Goal: Task Accomplishment & Management: Manage account settings

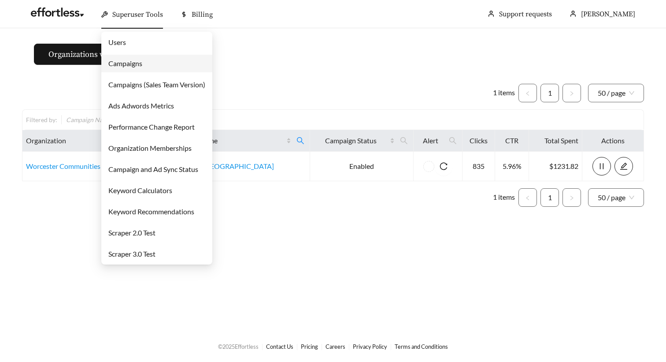
click at [139, 63] on link "Campaigns" at bounding box center [125, 63] width 34 height 8
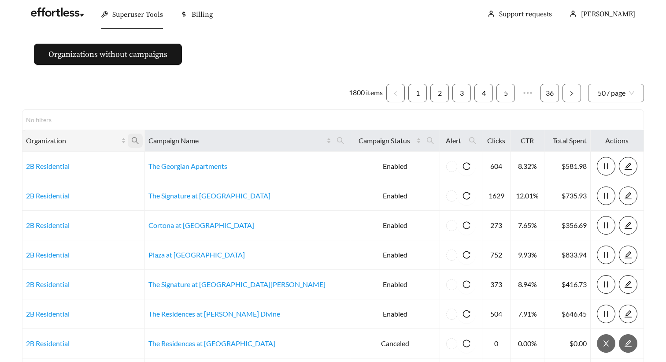
click at [139, 141] on icon "search" at bounding box center [135, 141] width 8 height 8
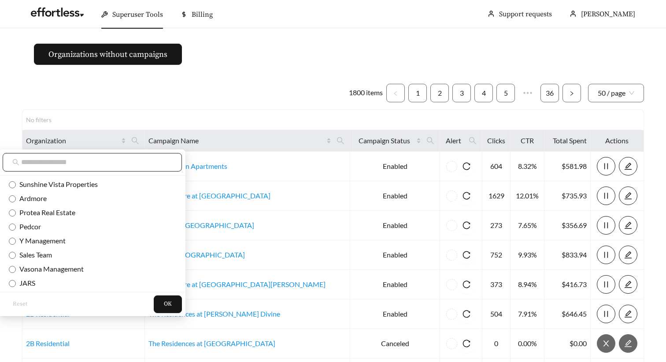
click at [109, 160] on input "text" at bounding box center [96, 162] width 151 height 11
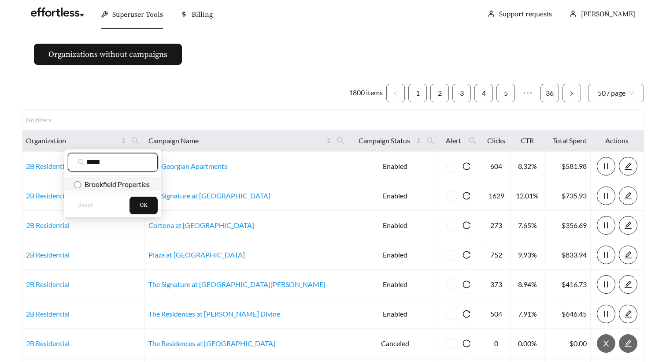
type input "*****"
click at [103, 182] on span "Brookfield Properties" at bounding box center [115, 184] width 69 height 8
click at [146, 209] on span "OK" at bounding box center [144, 205] width 8 height 9
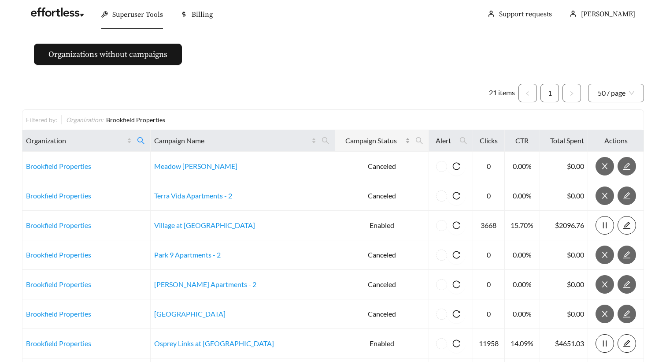
click at [368, 140] on span "Campaign Status" at bounding box center [371, 140] width 65 height 11
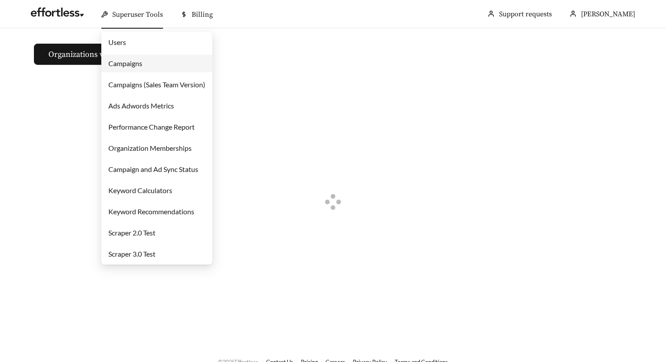
click at [138, 66] on link "Campaigns" at bounding box center [125, 63] width 34 height 8
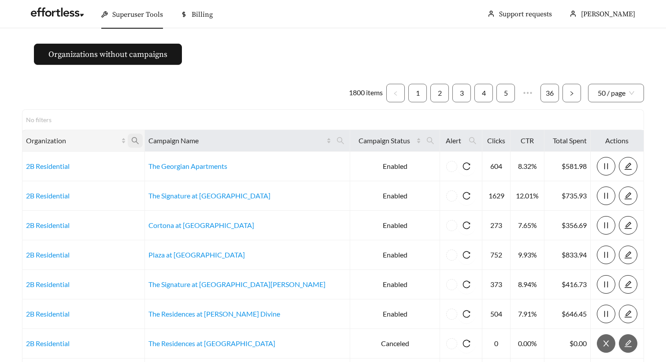
click at [139, 140] on icon "search" at bounding box center [135, 141] width 8 height 8
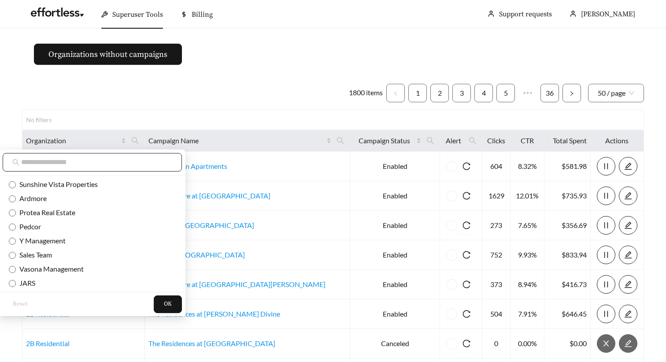
click at [122, 168] on span at bounding box center [92, 162] width 179 height 19
click at [123, 163] on input "text" at bounding box center [96, 162] width 151 height 11
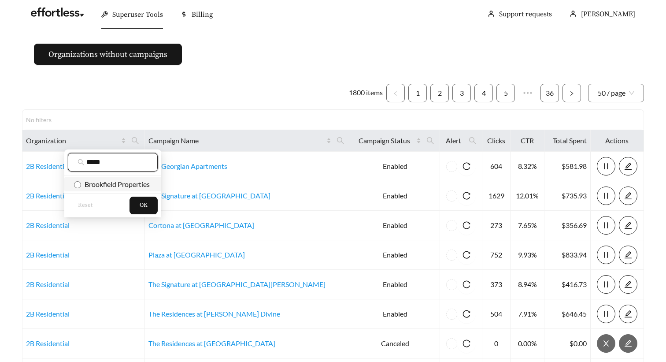
type input "*****"
click at [133, 184] on span "Brookfield Properties" at bounding box center [115, 184] width 69 height 8
click at [141, 212] on button "OK" at bounding box center [144, 206] width 28 height 18
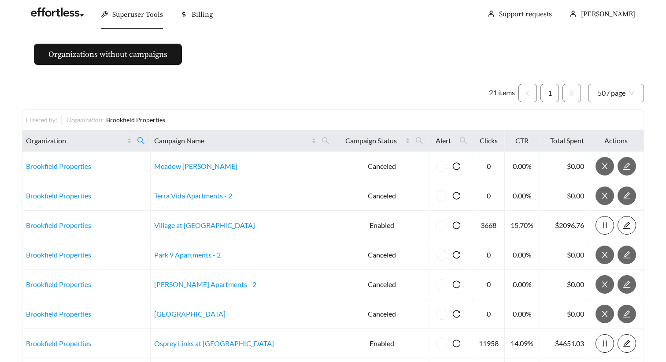
click at [269, 98] on ul "21 items 1 50 / page" at bounding box center [333, 93] width 622 height 19
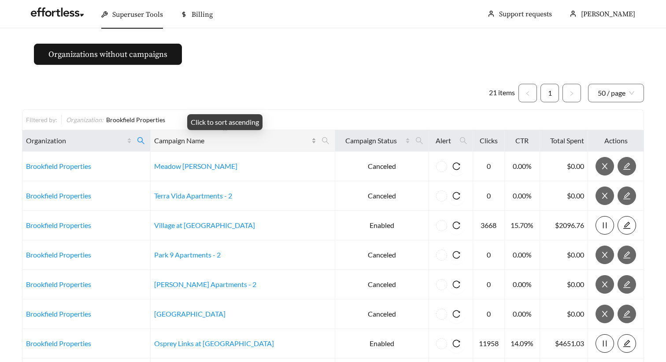
click at [239, 140] on span "Campaign Name" at bounding box center [232, 140] width 156 height 11
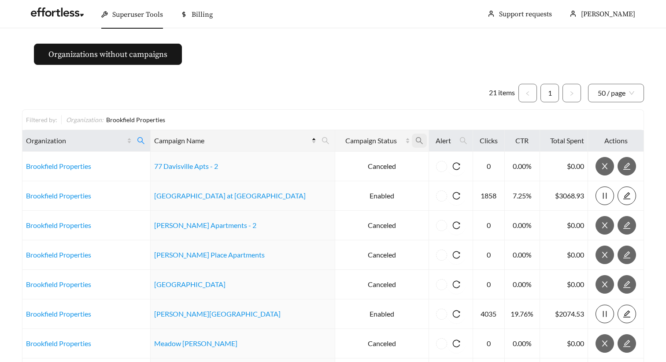
click at [416, 141] on icon "search" at bounding box center [420, 141] width 8 height 8
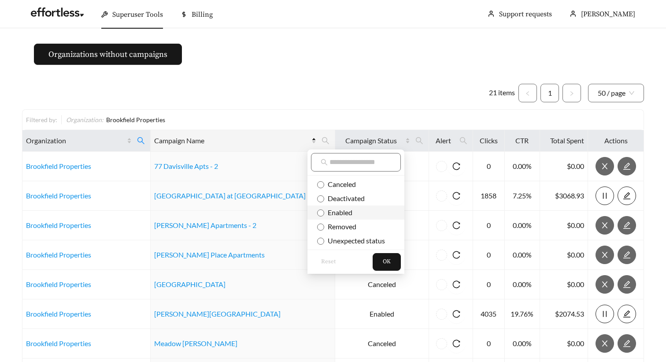
click at [332, 215] on span "Enabled" at bounding box center [338, 212] width 28 height 8
click at [314, 216] on li "Enabled" at bounding box center [356, 212] width 97 height 14
click at [382, 264] on button "OK" at bounding box center [387, 262] width 28 height 18
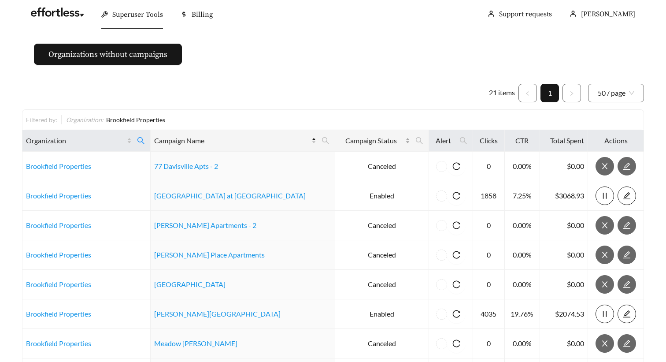
click at [368, 142] on span "Campaign Status" at bounding box center [371, 140] width 65 height 11
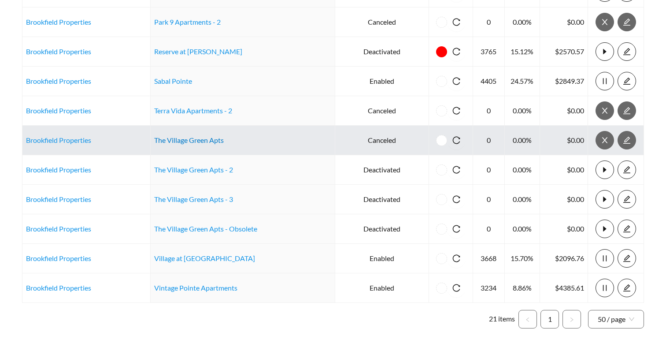
scroll to position [478, 0]
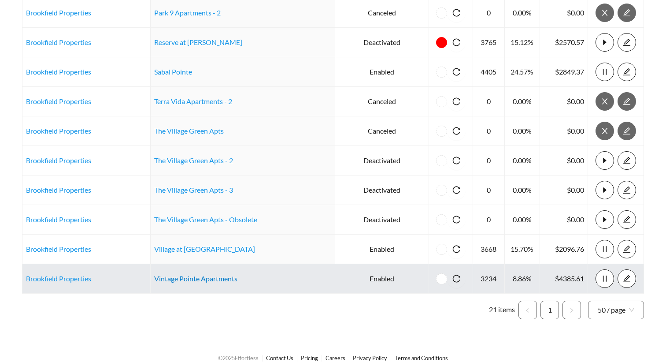
click at [213, 280] on link "Vintage Pointe Apartments" at bounding box center [195, 278] width 83 height 8
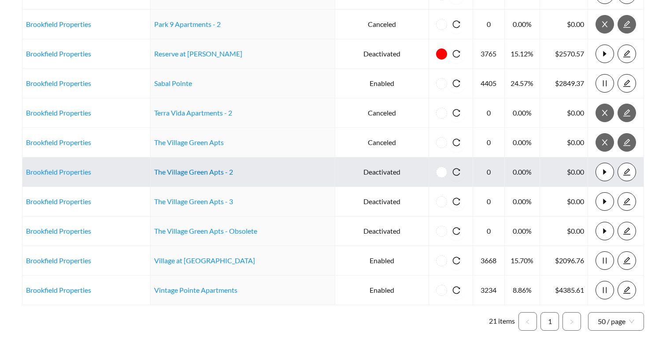
scroll to position [469, 0]
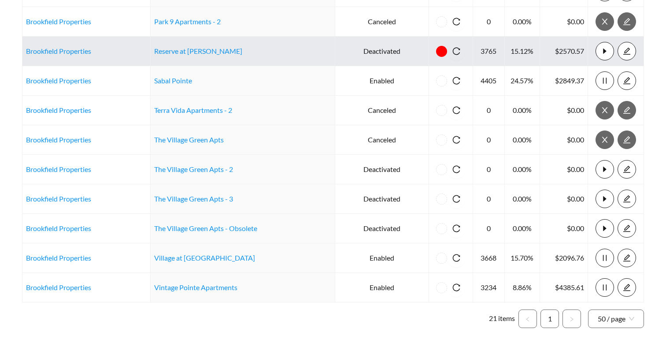
click at [199, 56] on td "Reserve at [PERSON_NAME]" at bounding box center [243, 52] width 185 height 30
click at [199, 54] on link "Reserve at [PERSON_NAME]" at bounding box center [198, 51] width 88 height 8
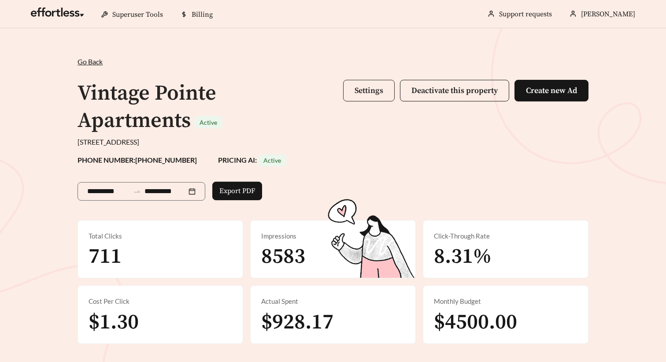
click at [353, 92] on button "Settings" at bounding box center [369, 91] width 52 height 22
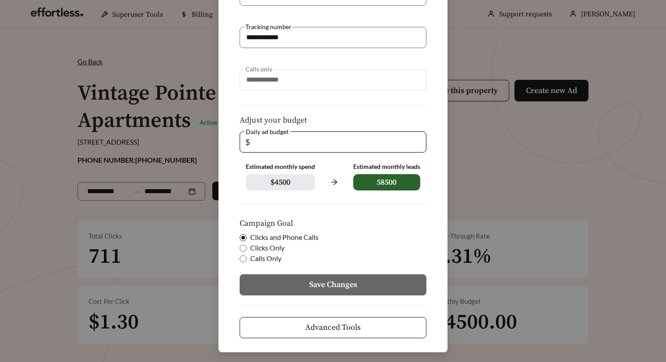
scroll to position [136, 0]
click at [317, 331] on span "Advanced Tools" at bounding box center [333, 328] width 56 height 12
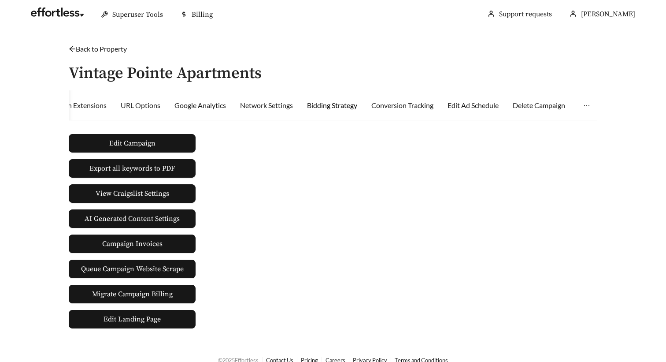
click at [356, 108] on div "Bidding Strategy" at bounding box center [332, 105] width 50 height 11
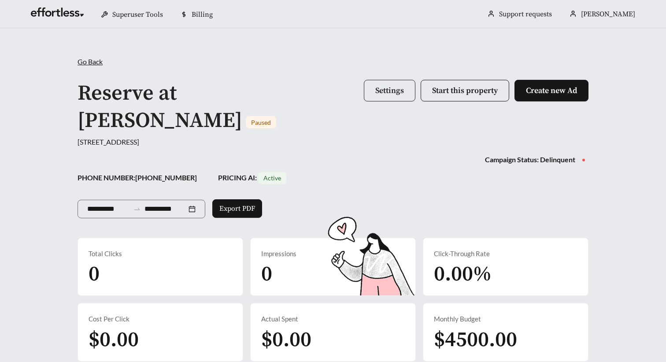
click at [388, 94] on span "Settings" at bounding box center [389, 90] width 29 height 10
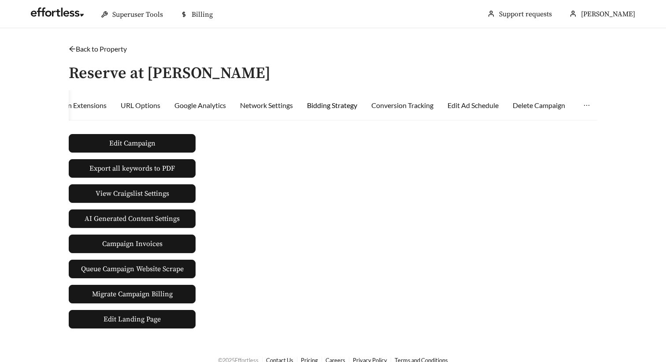
click at [338, 107] on div "Bidding Strategy" at bounding box center [332, 105] width 50 height 11
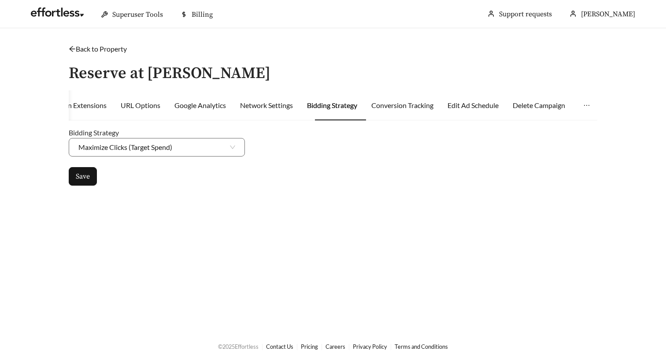
click at [71, 48] on icon "arrow-left" at bounding box center [72, 48] width 7 height 7
